Goal: Information Seeking & Learning: Check status

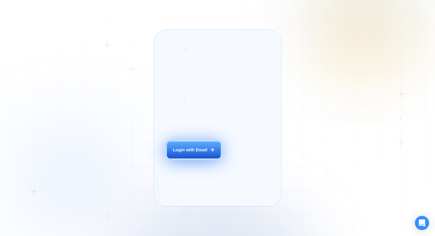
click at [179, 153] on div "Login with Email" at bounding box center [190, 150] width 34 height 6
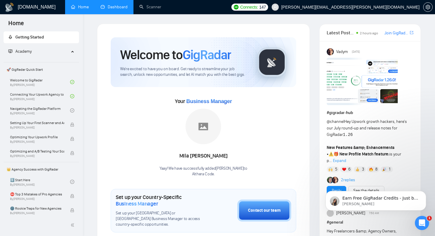
click at [118, 5] on link "Dashboard" at bounding box center [114, 6] width 27 height 5
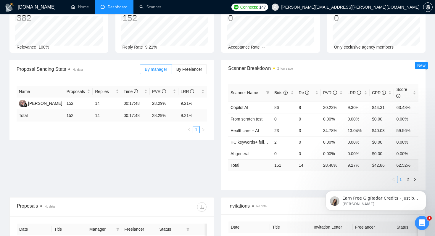
scroll to position [44, 0]
click at [405, 181] on body "Earn Free GigRadar Credits - Just by Sharing Your Story! 💬 Want more credits fo…" at bounding box center [376, 199] width 114 height 37
click html "Earn Free GigRadar Credits - Just by Sharing Your Story! 💬 Want more credits fo…"
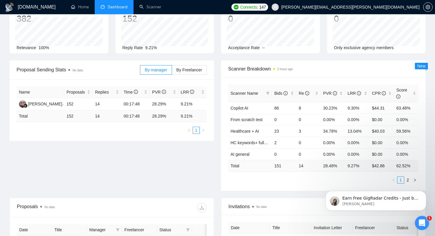
click html "Earn Free GigRadar Credits - Just by Sharing Your Story! 💬 Want more credits fo…"
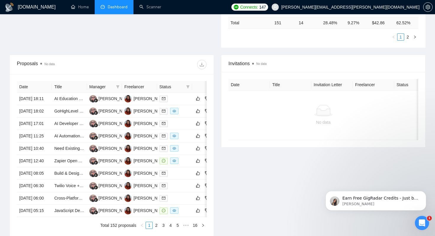
scroll to position [0, 0]
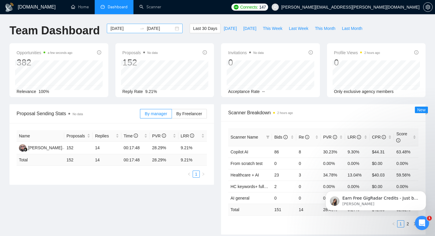
click at [173, 28] on div "2025-07-20 2025-08-19" at bounding box center [145, 28] width 76 height 9
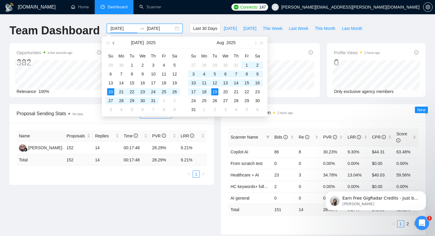
click at [113, 43] on span "button" at bounding box center [114, 42] width 3 height 3
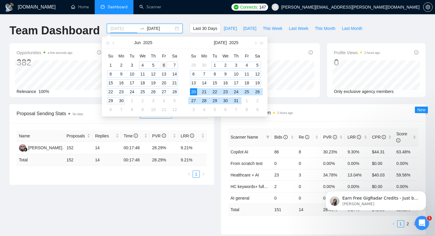
type input "2025-06-06"
click at [163, 64] on div "6" at bounding box center [163, 65] width 7 height 7
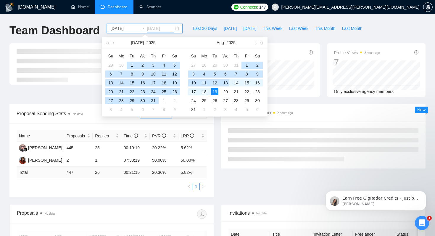
type input "2025-08-19"
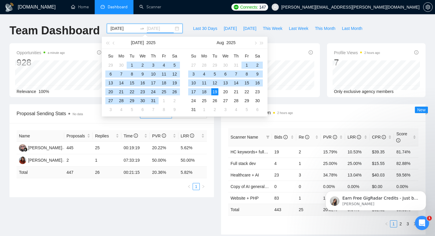
click at [215, 91] on div "19" at bounding box center [214, 91] width 7 height 7
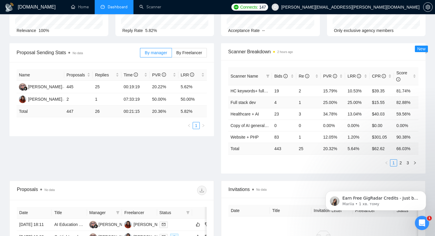
scroll to position [62, 0]
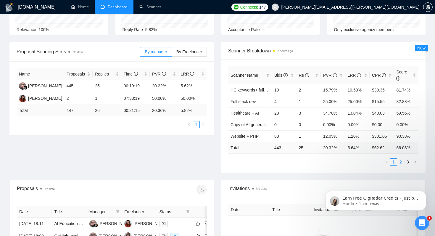
click at [401, 162] on link "2" at bounding box center [401, 162] width 7 height 7
click at [409, 162] on link "3" at bounding box center [408, 162] width 7 height 7
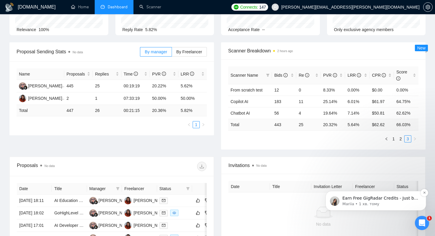
click at [360, 198] on p "Earn Free GigRadar Credits - Just by Sharing Your Story! 💬 Want more credits fo…" at bounding box center [381, 198] width 76 height 6
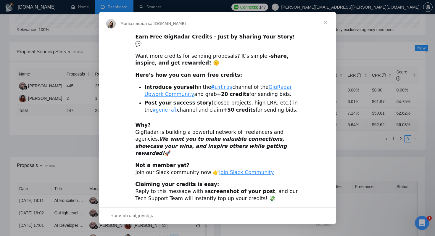
scroll to position [0, 0]
